Goal: Transaction & Acquisition: Download file/media

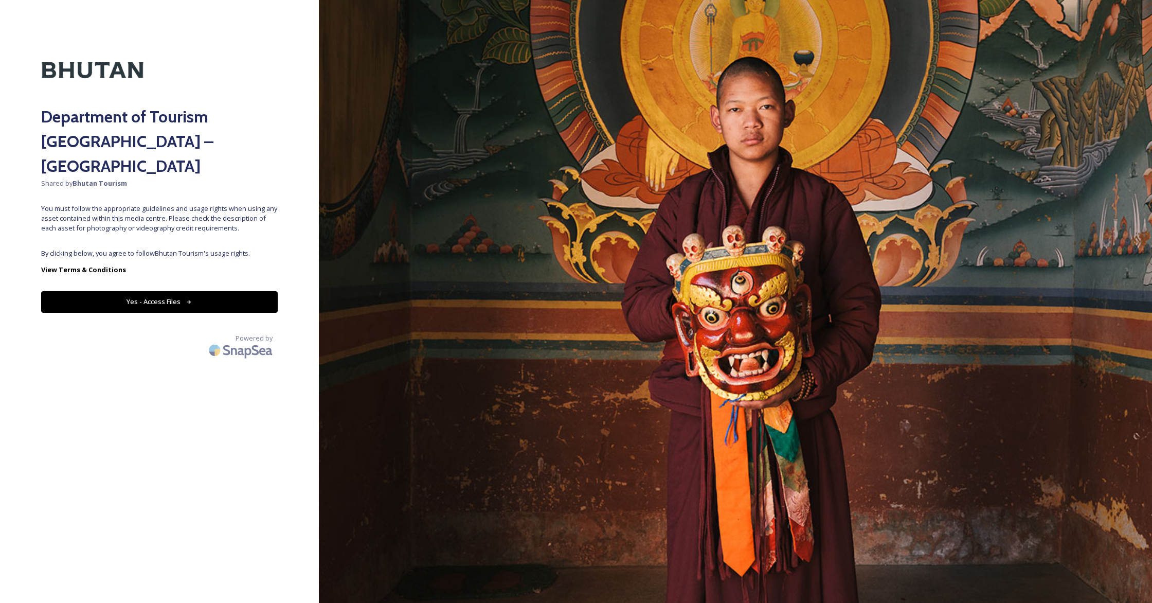
click at [175, 291] on button "Yes - Access Files" at bounding box center [159, 301] width 236 height 21
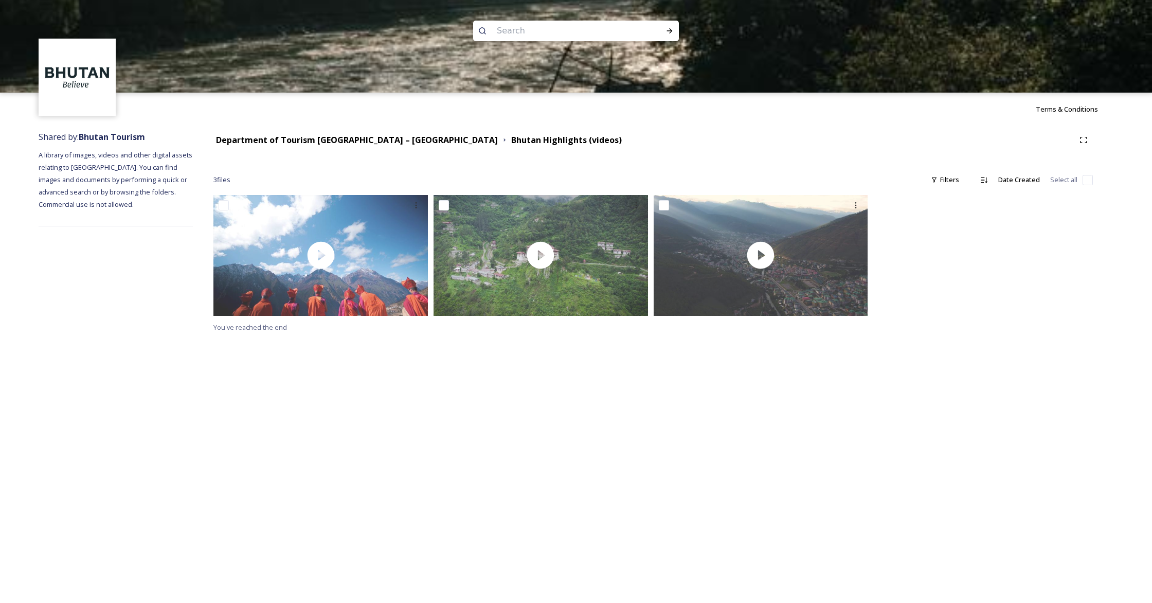
click at [1064, 107] on div at bounding box center [576, 139] width 1152 height 93
drag, startPoint x: 1047, startPoint y: 113, endPoint x: 1051, endPoint y: 109, distance: 5.8
click at [1048, 112] on div at bounding box center [576, 139] width 1152 height 93
click at [1051, 109] on div at bounding box center [576, 139] width 1152 height 93
click at [1051, 110] on div at bounding box center [576, 139] width 1152 height 93
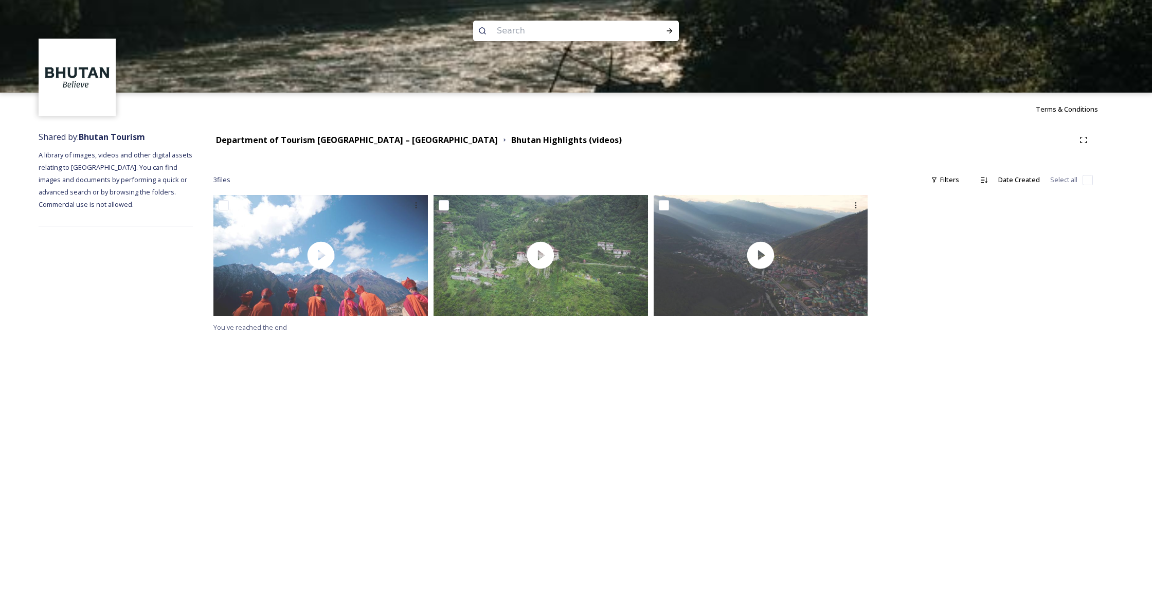
drag, startPoint x: 998, startPoint y: 307, endPoint x: 1000, endPoint y: 301, distance: 7.0
click at [998, 307] on div at bounding box center [983, 258] width 220 height 126
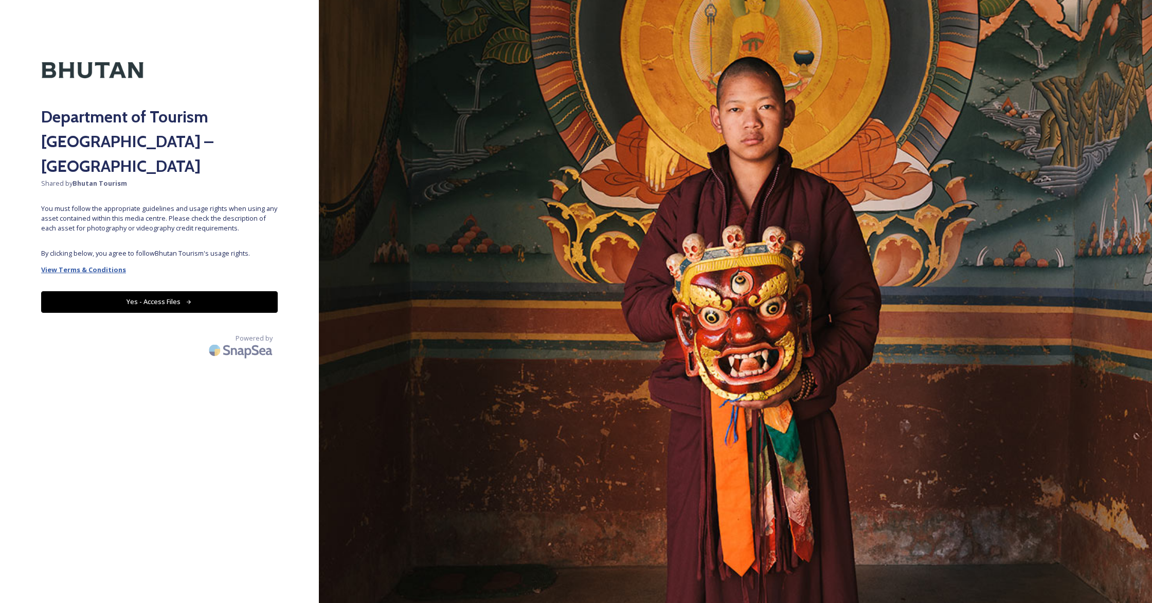
click at [97, 265] on strong "View Terms & Conditions" at bounding box center [83, 269] width 85 height 9
click at [152, 291] on button "Yes - Access Files" at bounding box center [159, 301] width 236 height 21
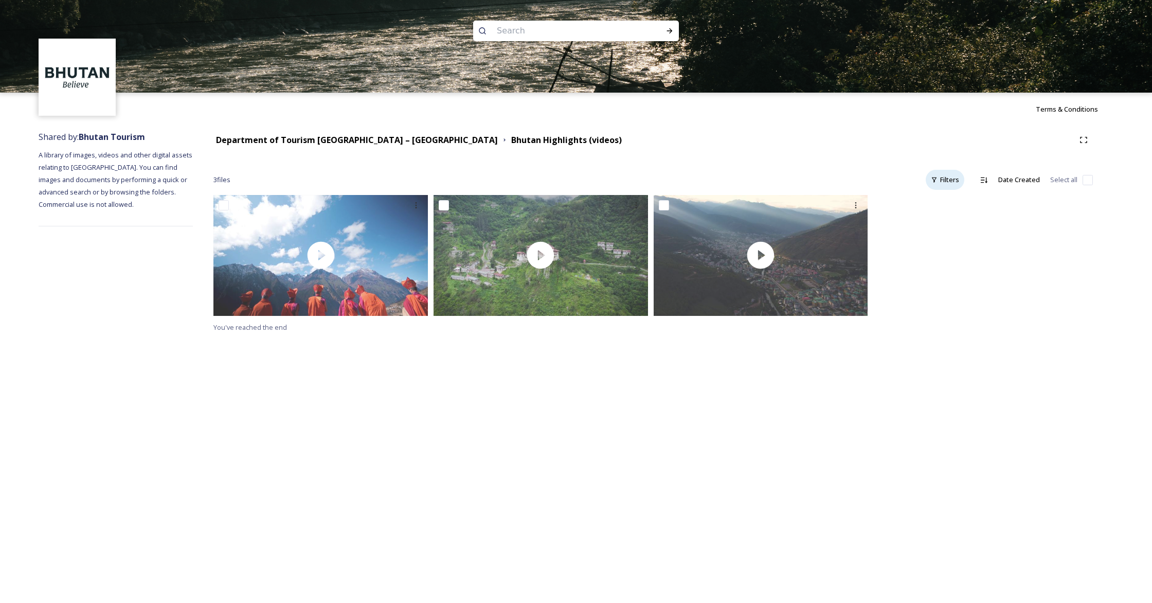
click at [944, 179] on div "Filters" at bounding box center [944, 180] width 39 height 20
click at [986, 180] on icon at bounding box center [983, 180] width 7 height 6
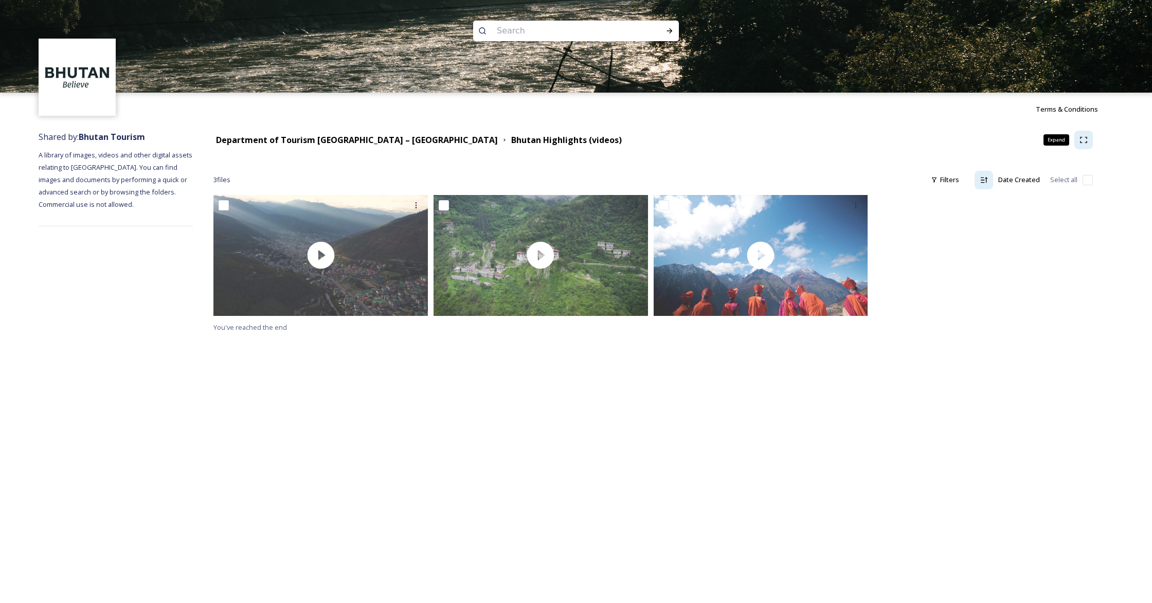
click at [1084, 143] on icon at bounding box center [1083, 140] width 8 height 8
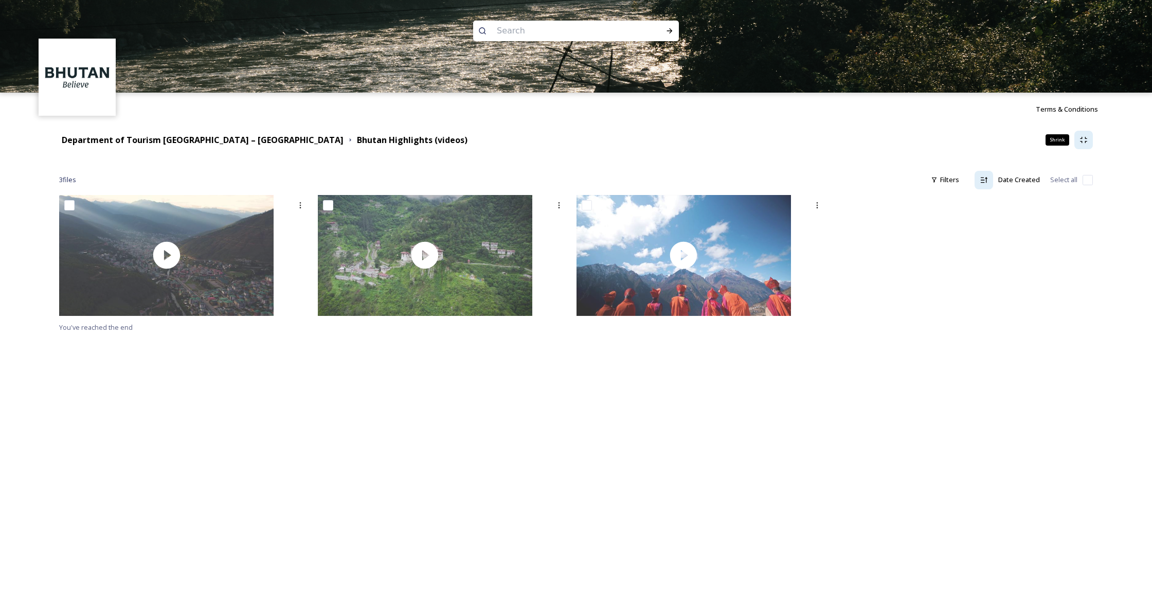
click at [1084, 143] on icon at bounding box center [1083, 140] width 8 height 8
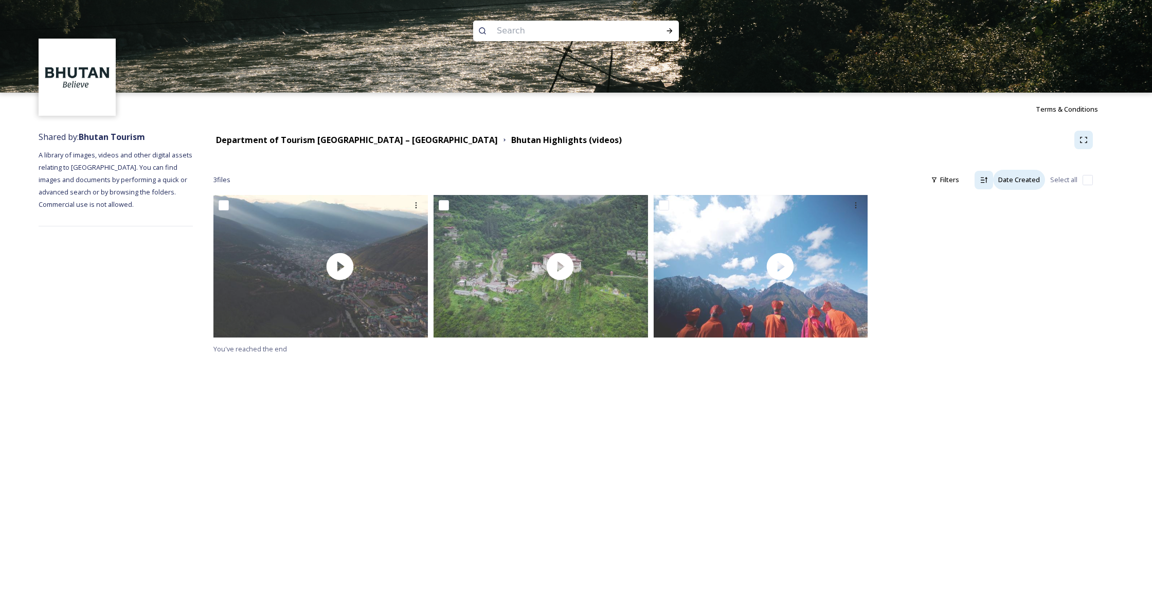
click at [1027, 181] on div "Date Created" at bounding box center [1019, 180] width 52 height 20
click at [1015, 207] on span "Date Modified" at bounding box center [1017, 203] width 44 height 10
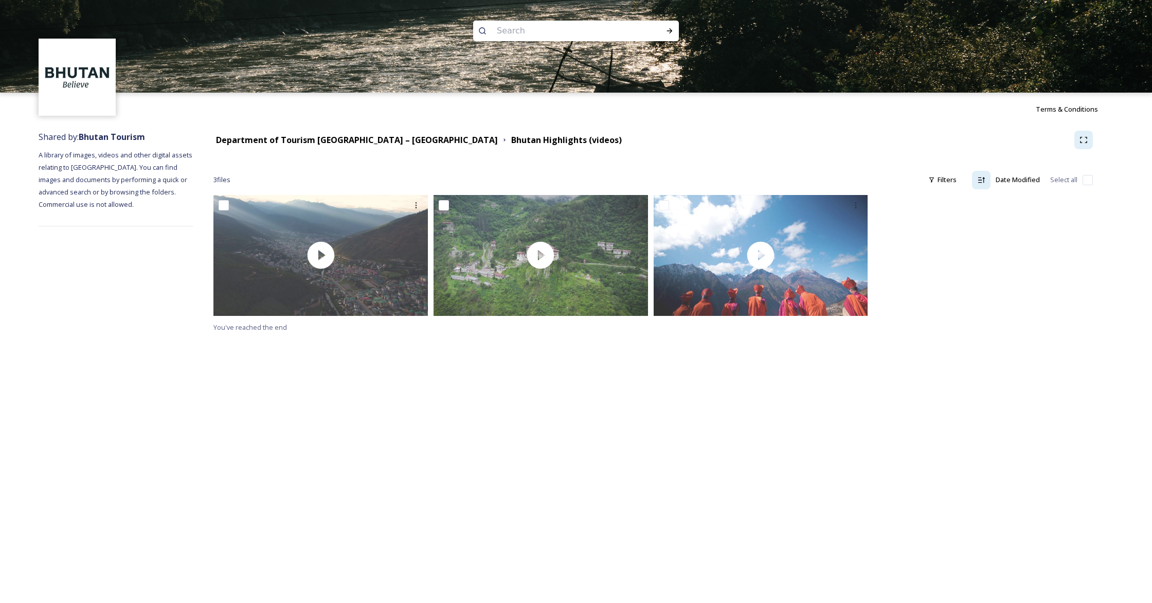
click at [1089, 178] on input "checkbox" at bounding box center [1087, 180] width 10 height 10
checkbox input "true"
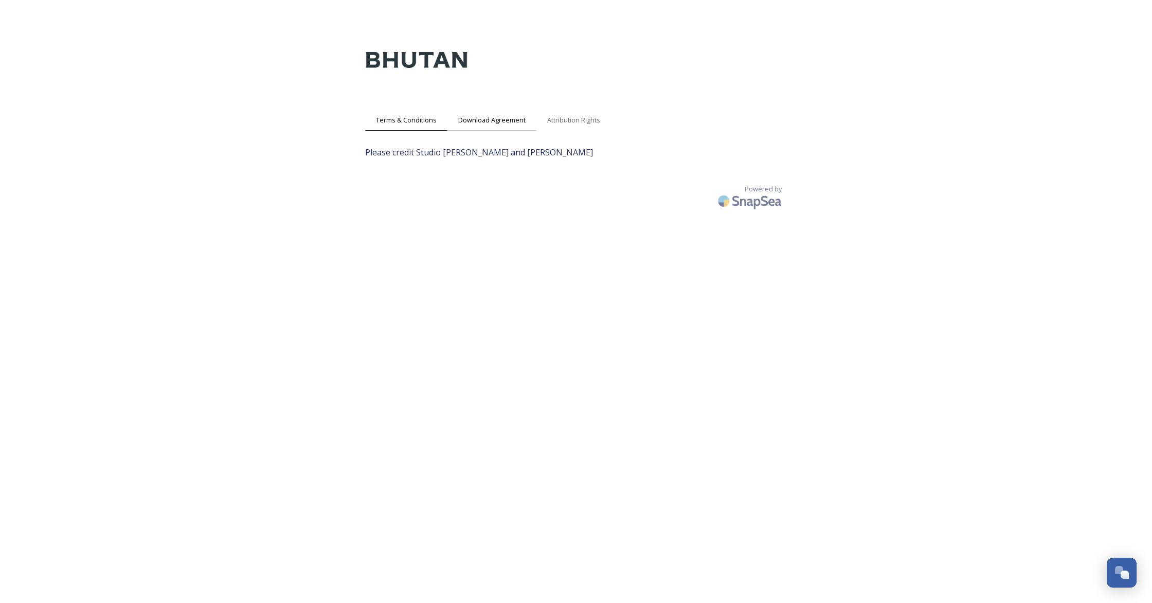
click at [499, 119] on span "Download Agreement" at bounding box center [491, 120] width 67 height 10
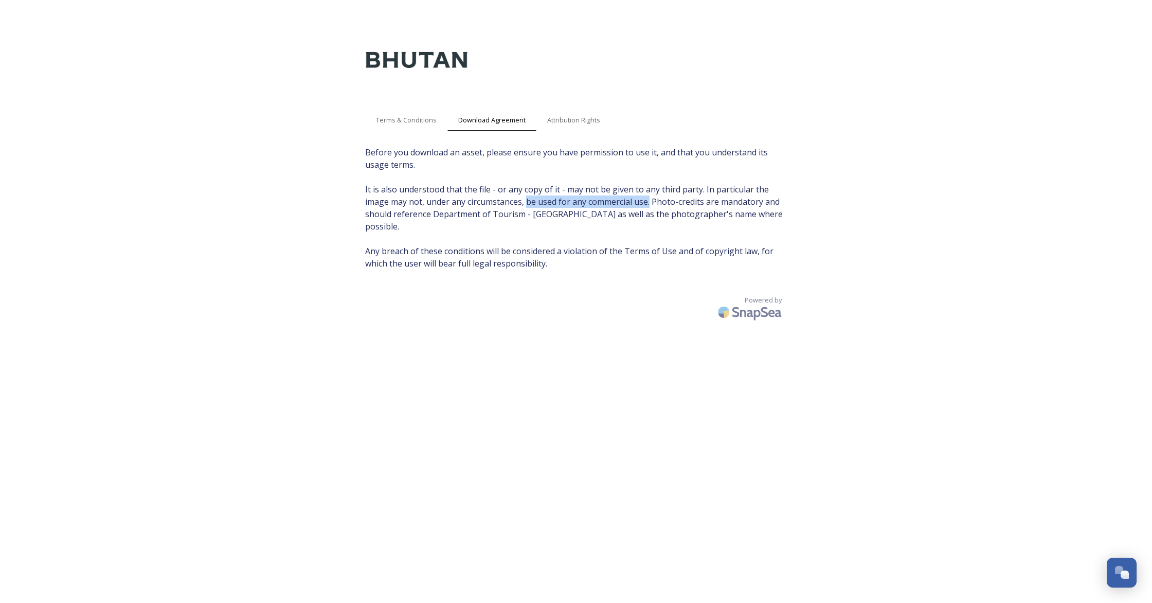
drag, startPoint x: 525, startPoint y: 200, endPoint x: 644, endPoint y: 205, distance: 118.9
type textarea "be used for any commercial use."
click at [649, 201] on span "Before you download an asset, please ensure you have permission to use it, and …" at bounding box center [576, 207] width 422 height 123
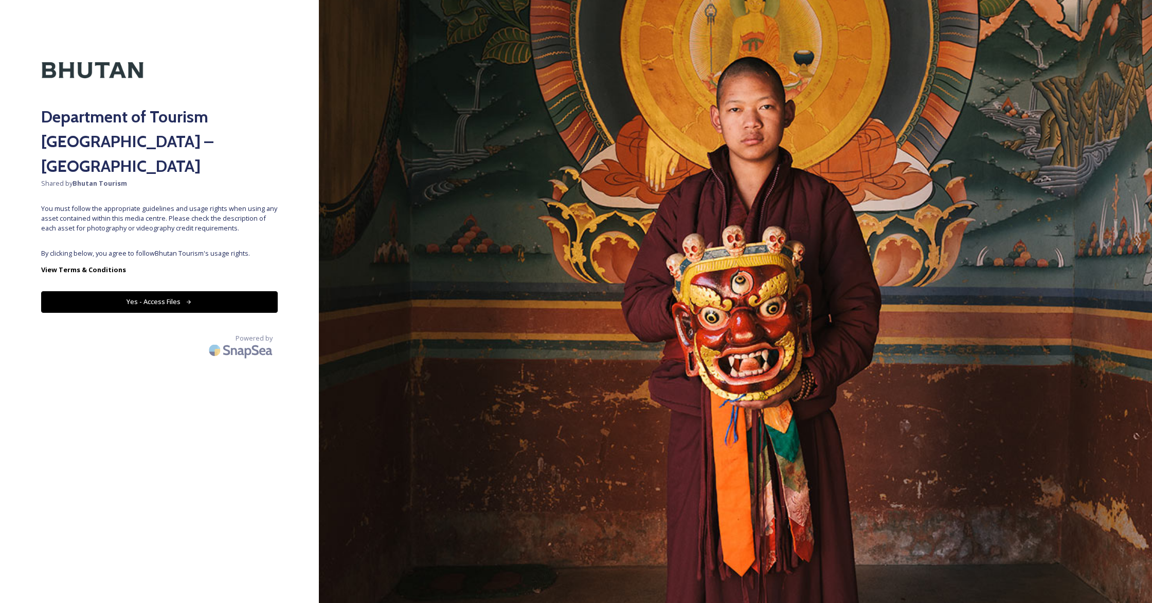
click at [166, 291] on button "Yes - Access Files" at bounding box center [159, 301] width 236 height 21
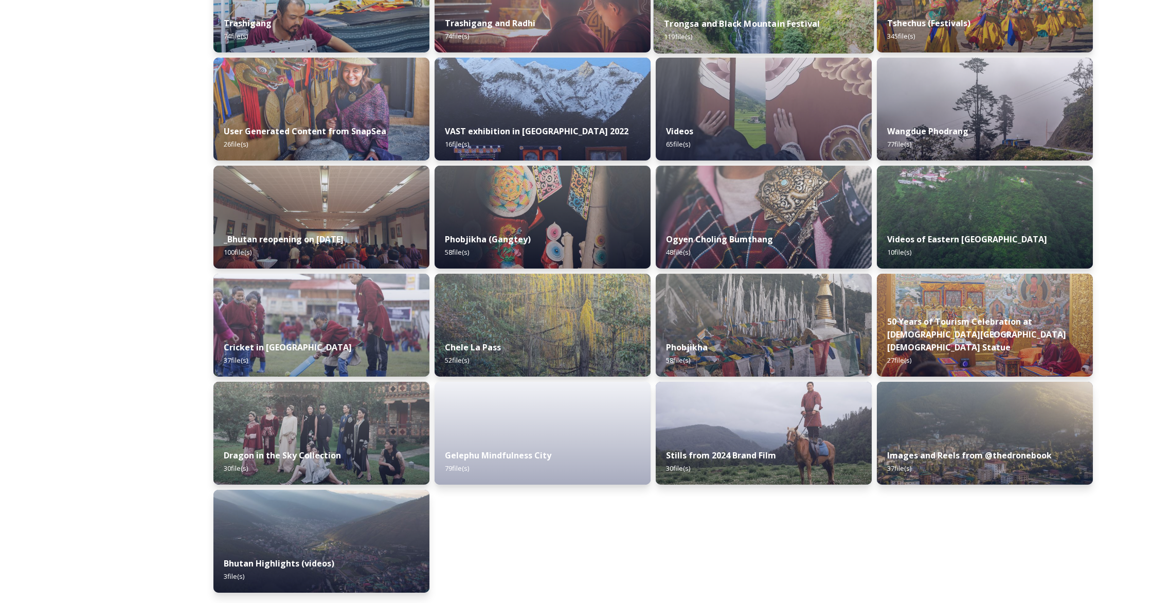
scroll to position [1079, 0]
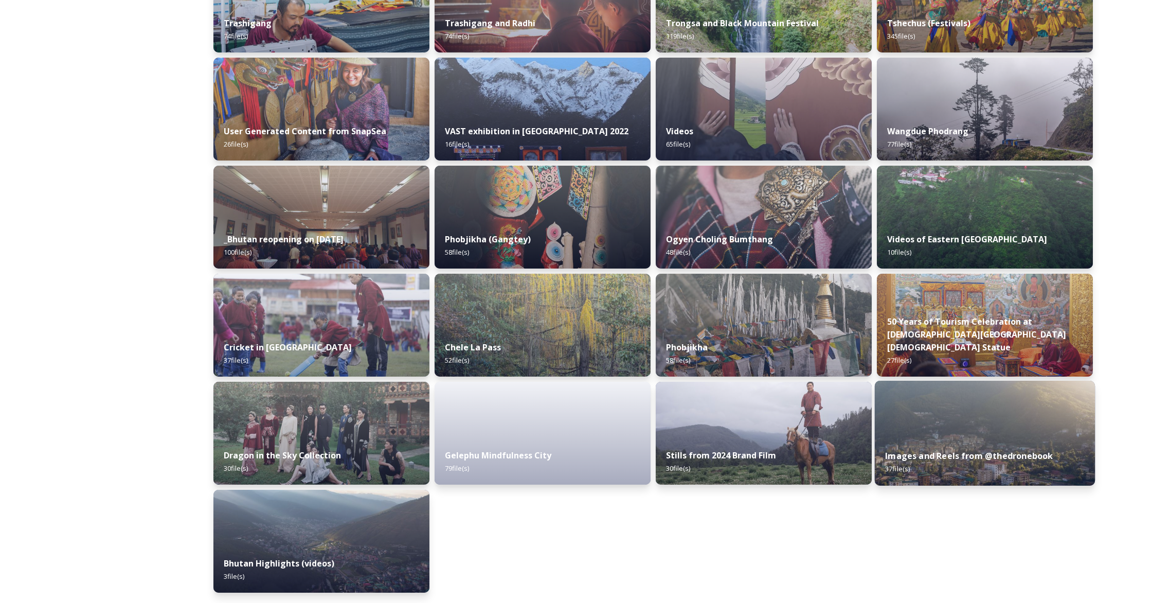
click at [1001, 412] on img at bounding box center [985, 432] width 220 height 105
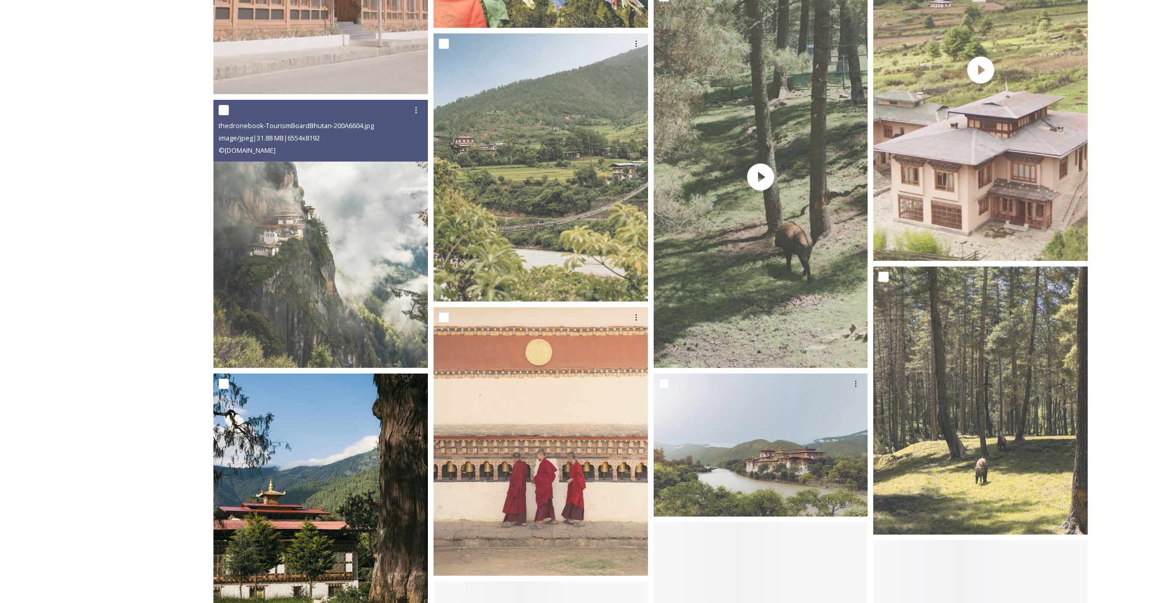
scroll to position [1902, 0]
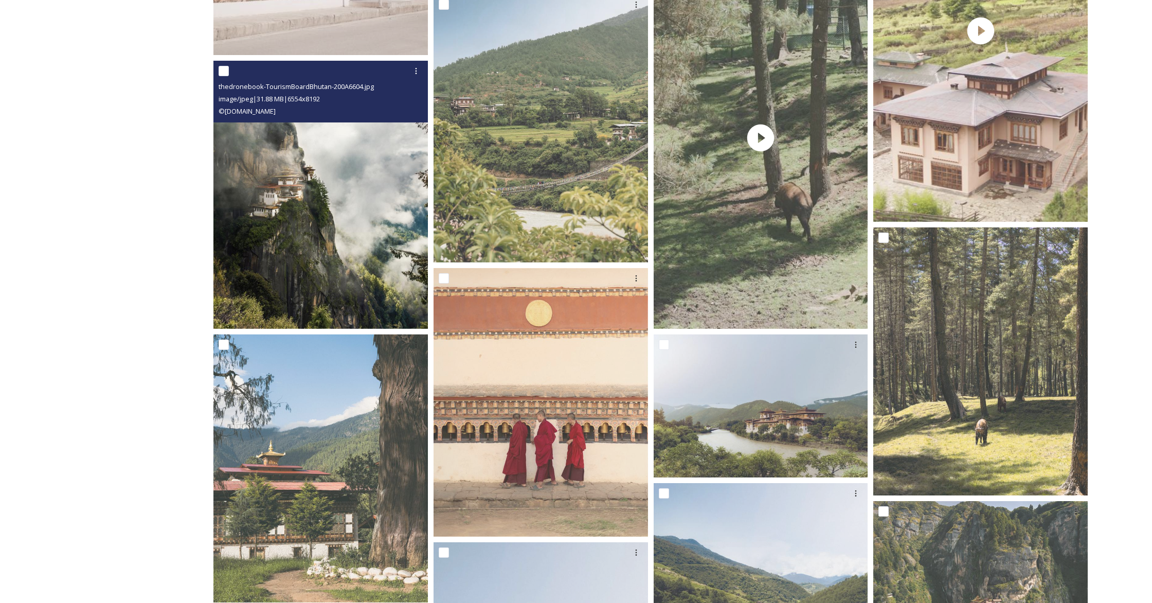
click at [378, 231] on img at bounding box center [320, 194] width 214 height 268
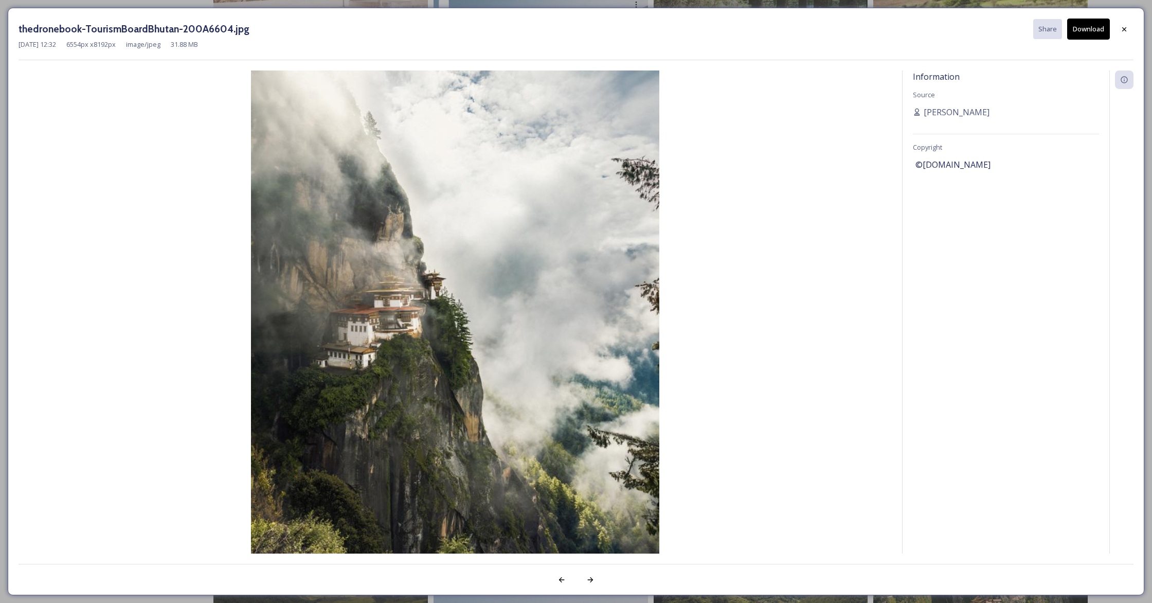
click at [1123, 31] on icon at bounding box center [1124, 29] width 8 height 8
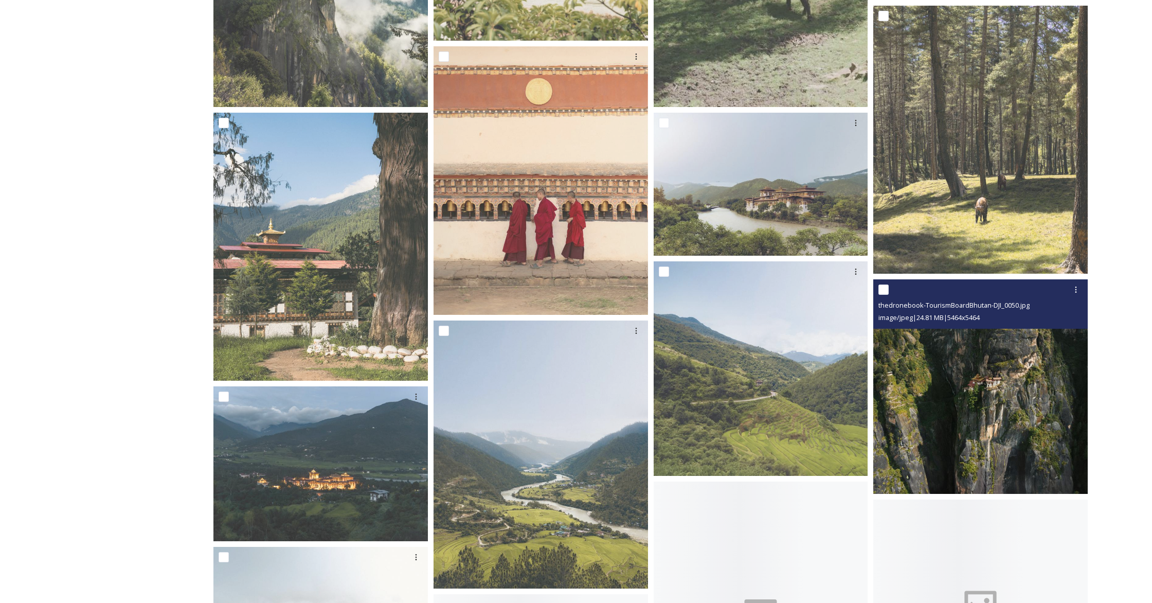
scroll to position [2137, 0]
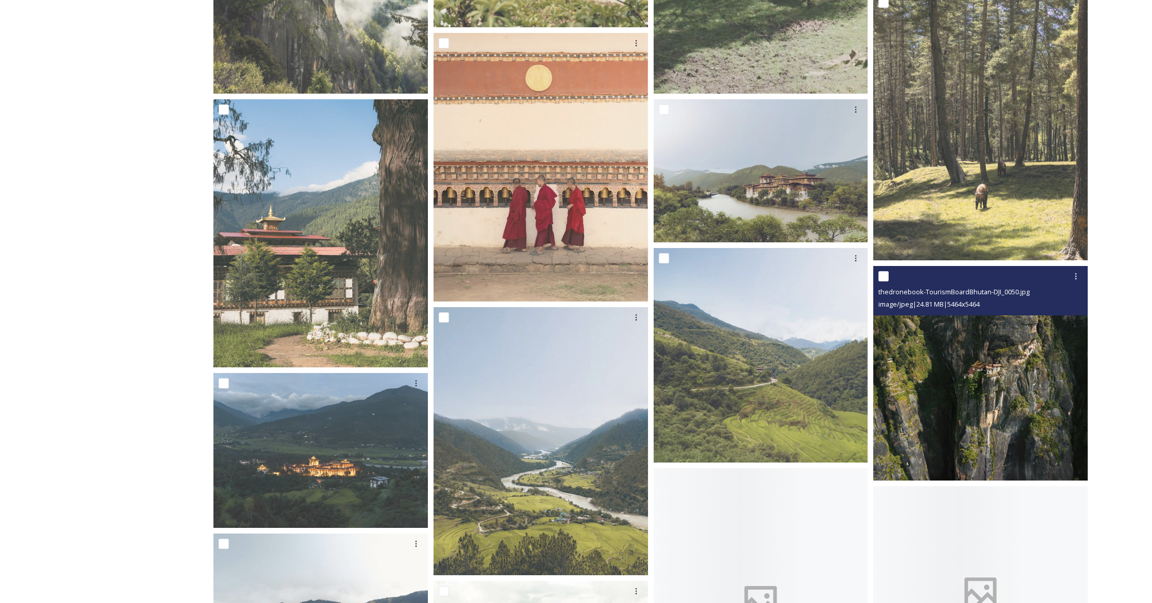
click at [1017, 416] on img at bounding box center [980, 373] width 214 height 214
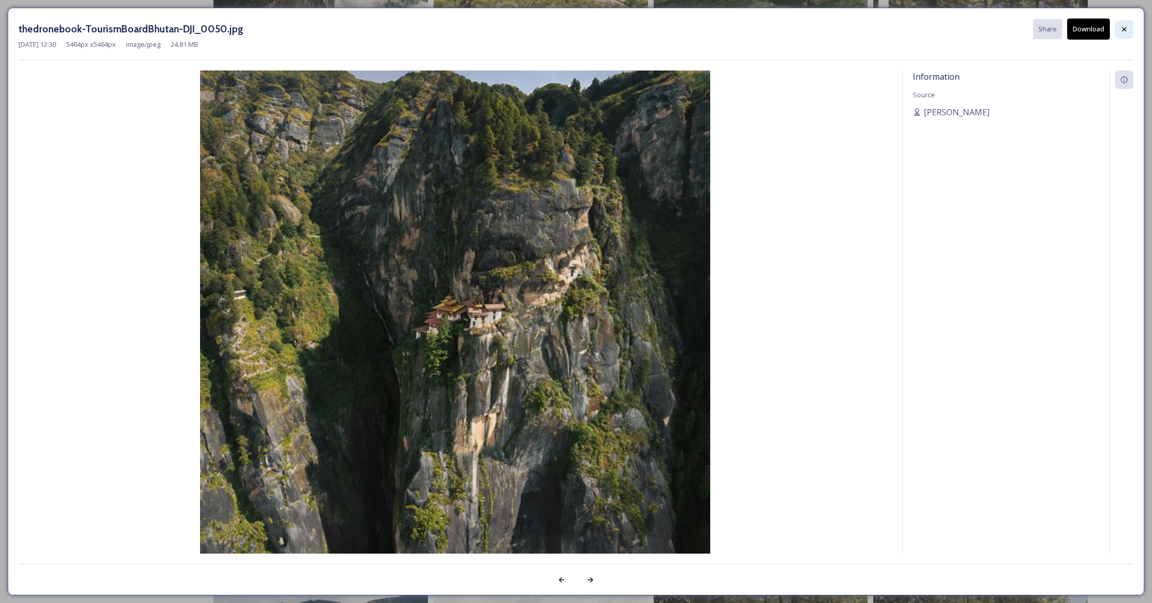
click at [1128, 31] on div at bounding box center [1124, 29] width 19 height 19
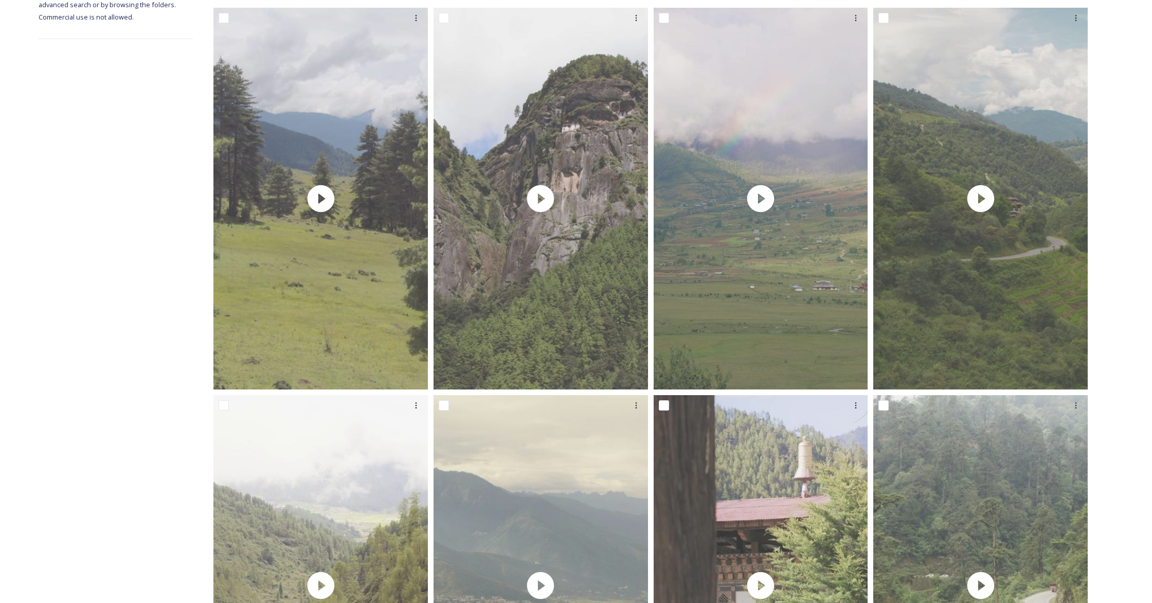
scroll to position [185, 0]
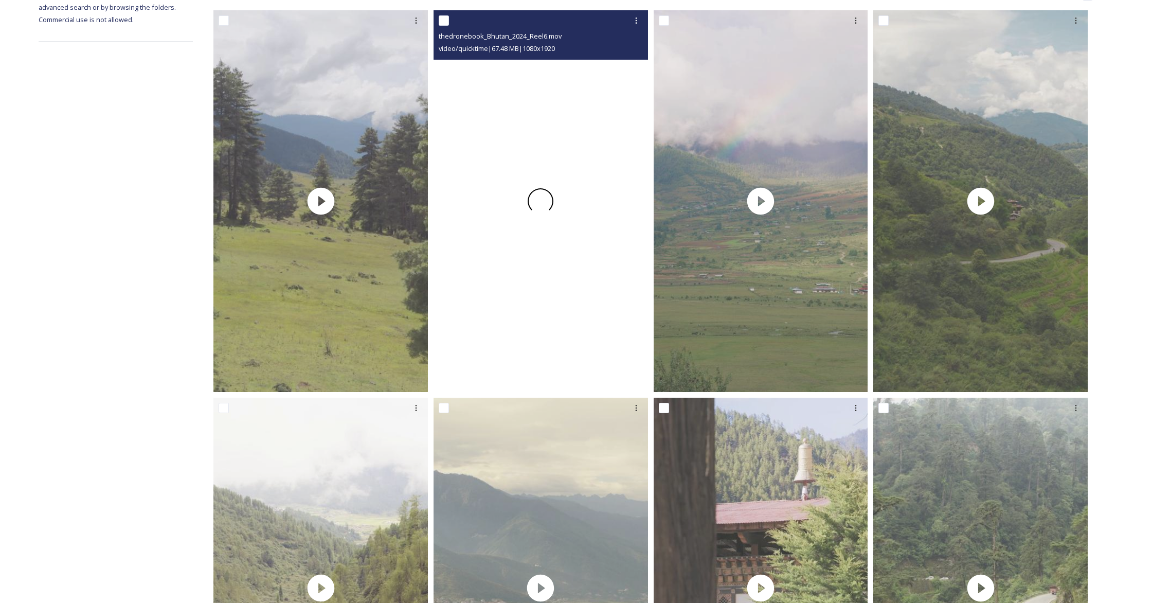
click at [543, 203] on span at bounding box center [540, 201] width 30 height 30
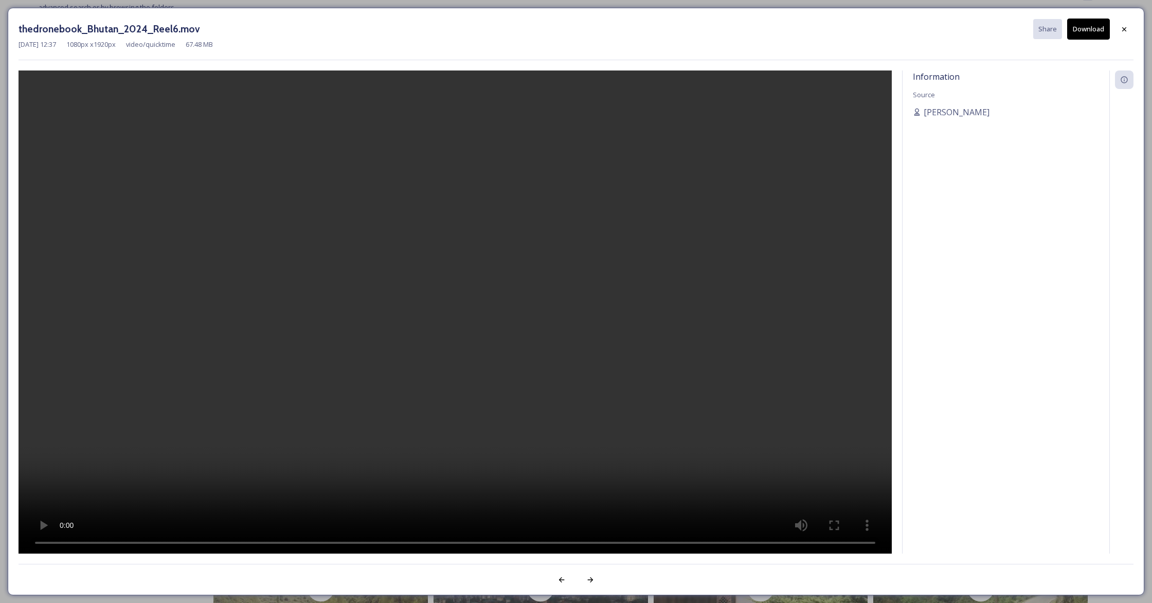
click at [1088, 32] on button "Download" at bounding box center [1088, 29] width 43 height 21
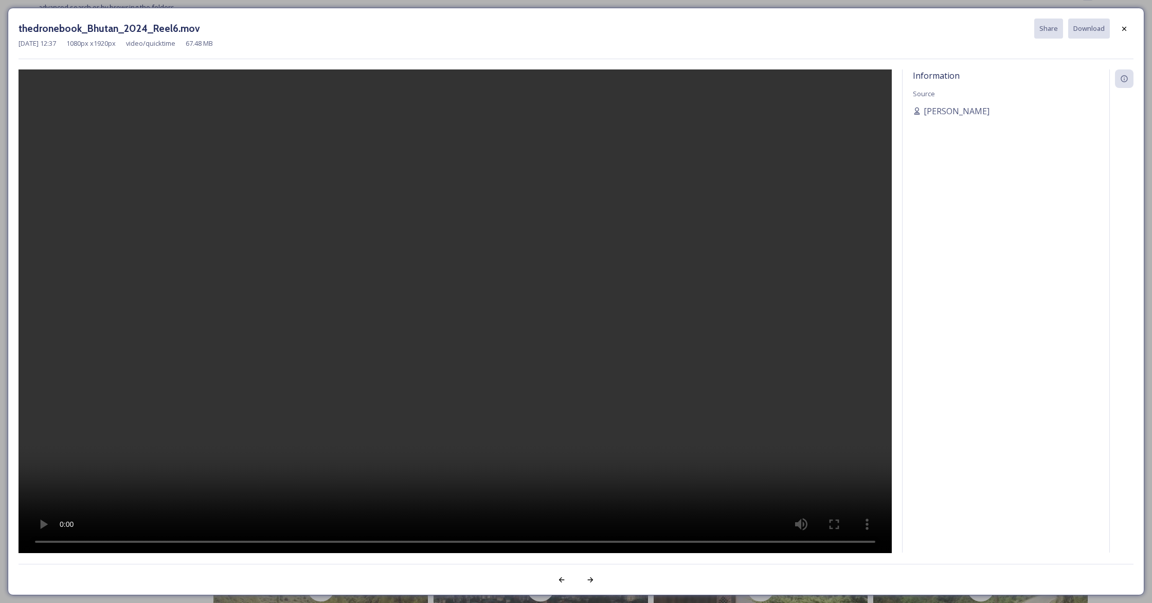
drag, startPoint x: 724, startPoint y: 231, endPoint x: 762, endPoint y: 207, distance: 44.9
click at [727, 230] on div at bounding box center [455, 311] width 873 height 484
click at [580, 155] on video at bounding box center [455, 310] width 873 height 483
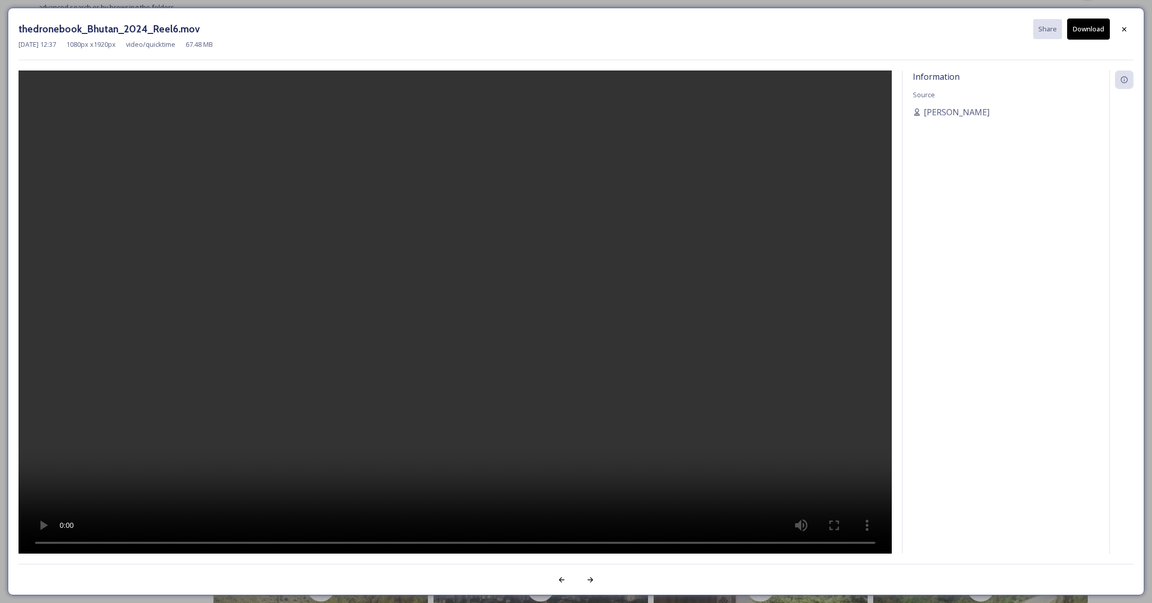
click at [1088, 31] on button "Download" at bounding box center [1088, 29] width 43 height 21
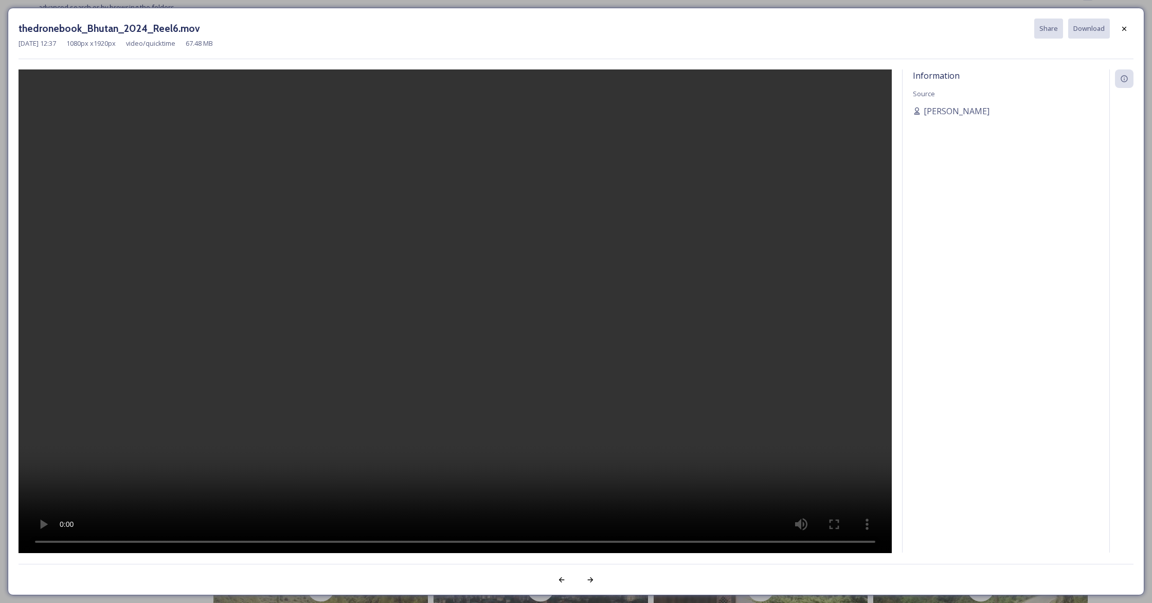
click at [473, 394] on video at bounding box center [455, 310] width 873 height 483
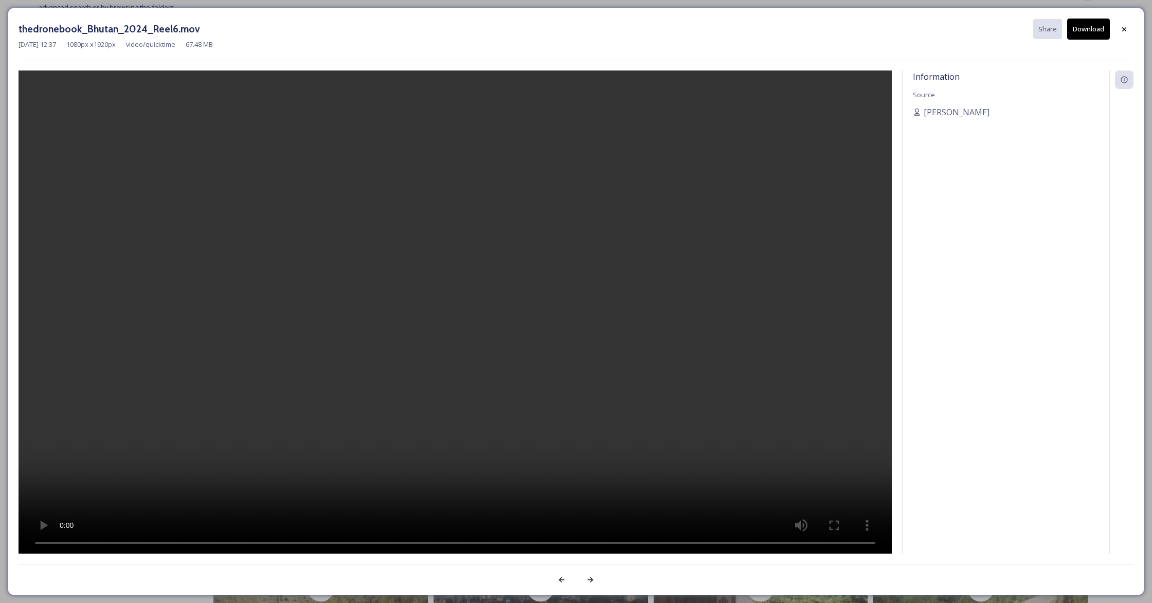
type textarea "Download [DATE] 12:37 1080px x 1920px video/quicktime"
click at [845, 39] on div "thedronebook_Bhutan_2024_Reel6.mov Share Download [DATE] 12:37 1080 px x 1920 p…" at bounding box center [576, 40] width 1115 height 42
